Goal: Find specific page/section: Find specific page/section

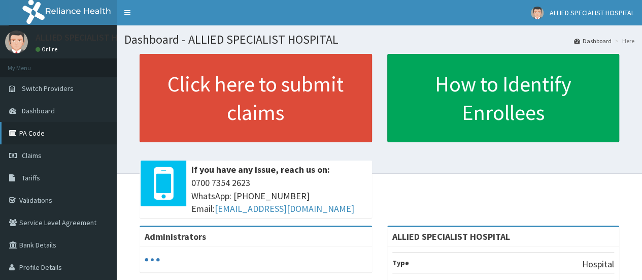
click at [63, 127] on link "PA Code" at bounding box center [58, 133] width 117 height 22
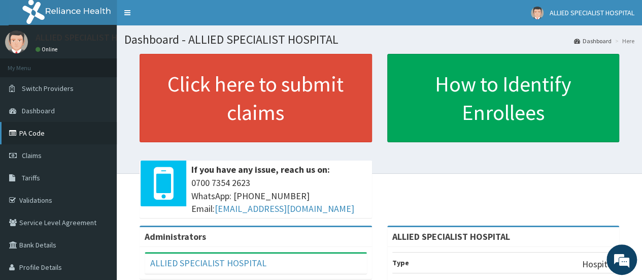
click at [23, 130] on link "PA Code" at bounding box center [58, 133] width 117 height 22
